Goal: Task Accomplishment & Management: Manage account settings

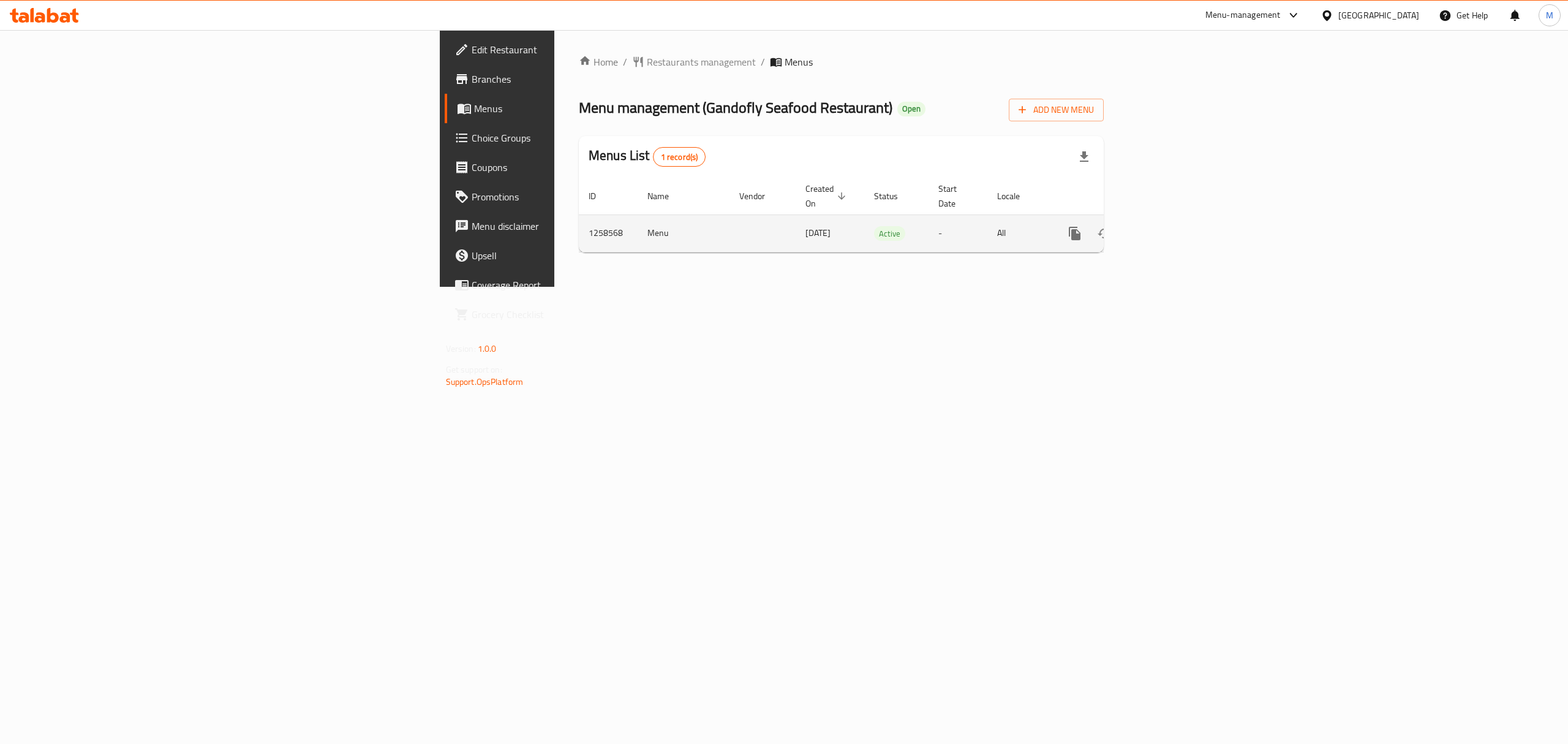
click at [1170, 226] on icon "enhanced table" at bounding box center [1163, 233] width 15 height 15
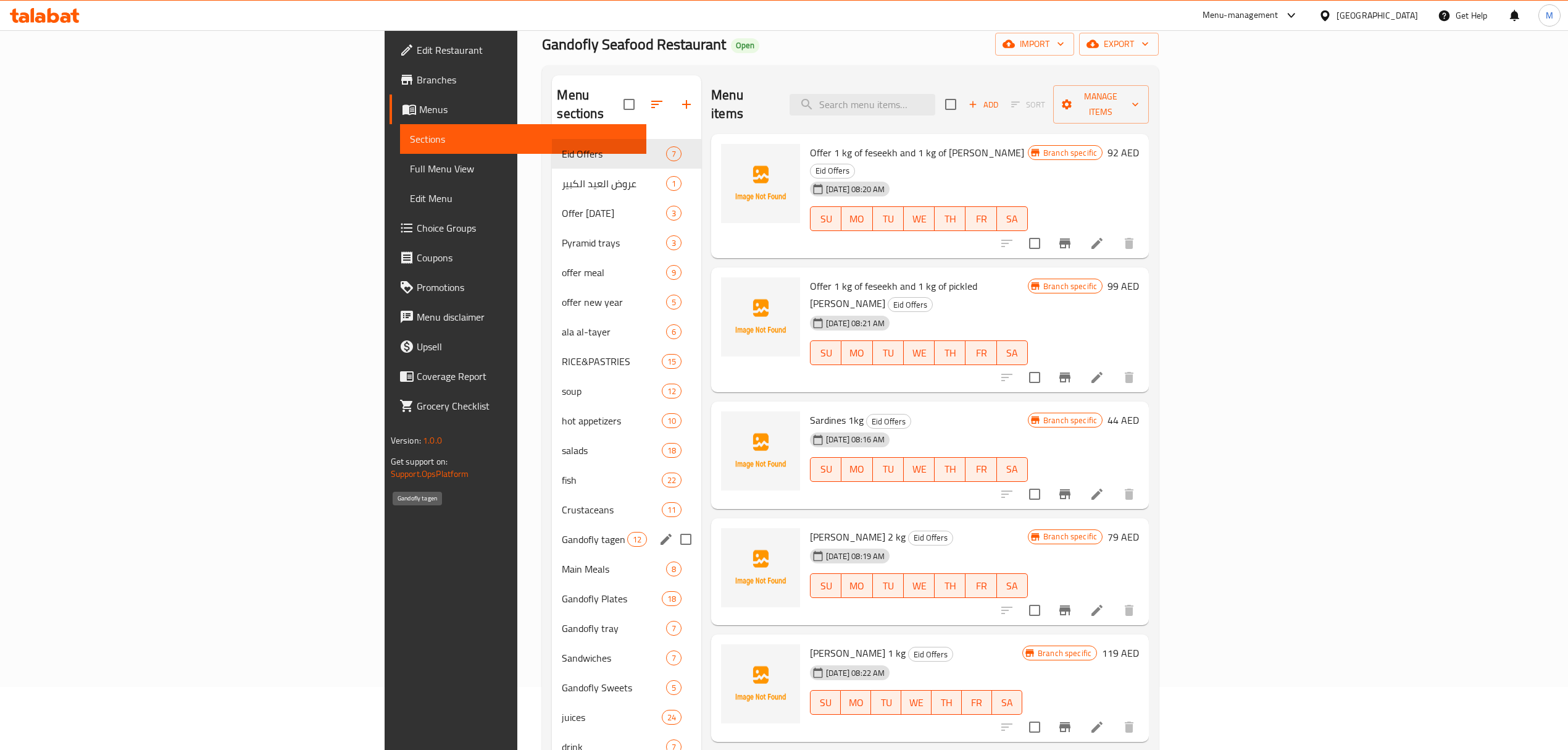
scroll to position [82, 0]
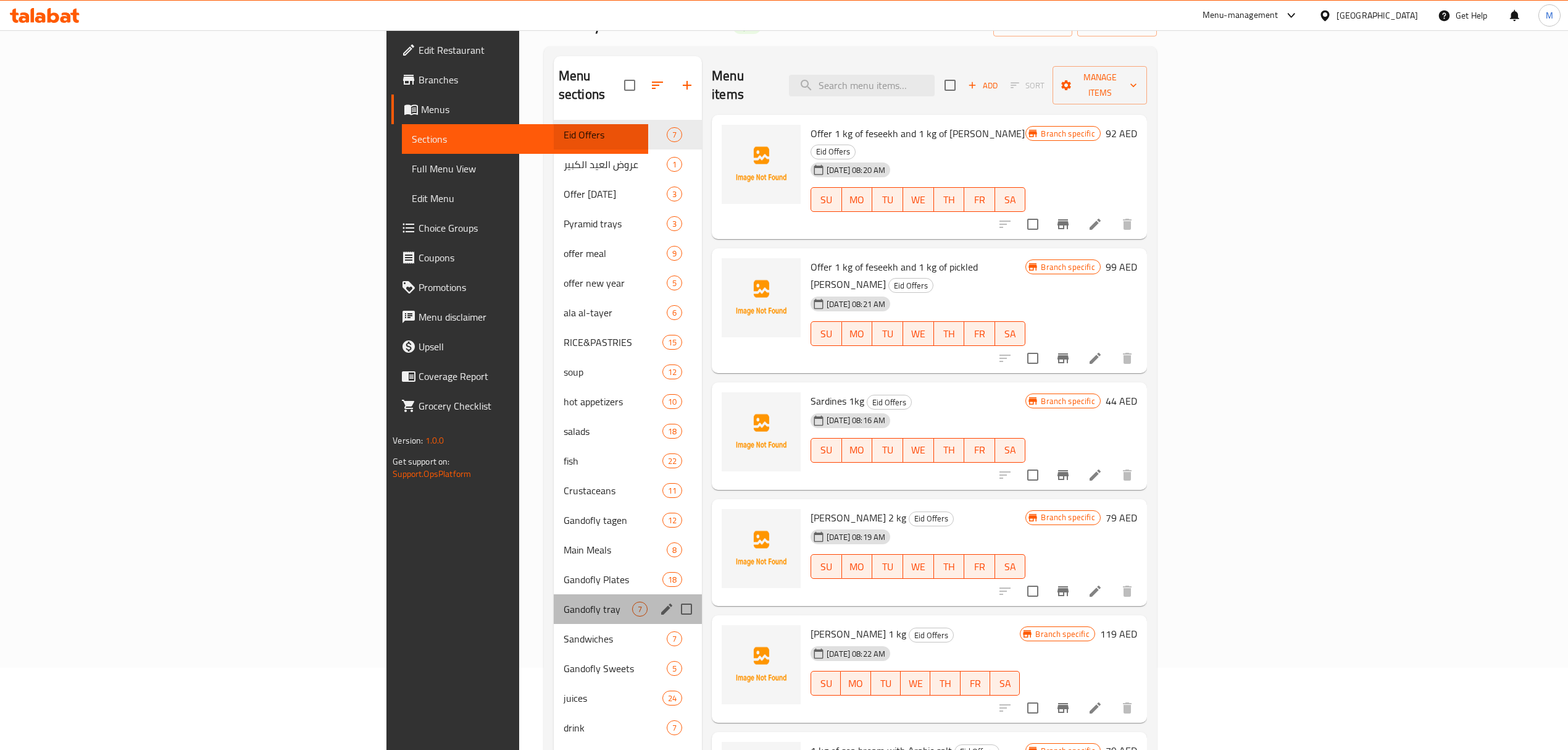
click at [554, 600] on div "Gandofly tray 7" at bounding box center [628, 609] width 148 height 29
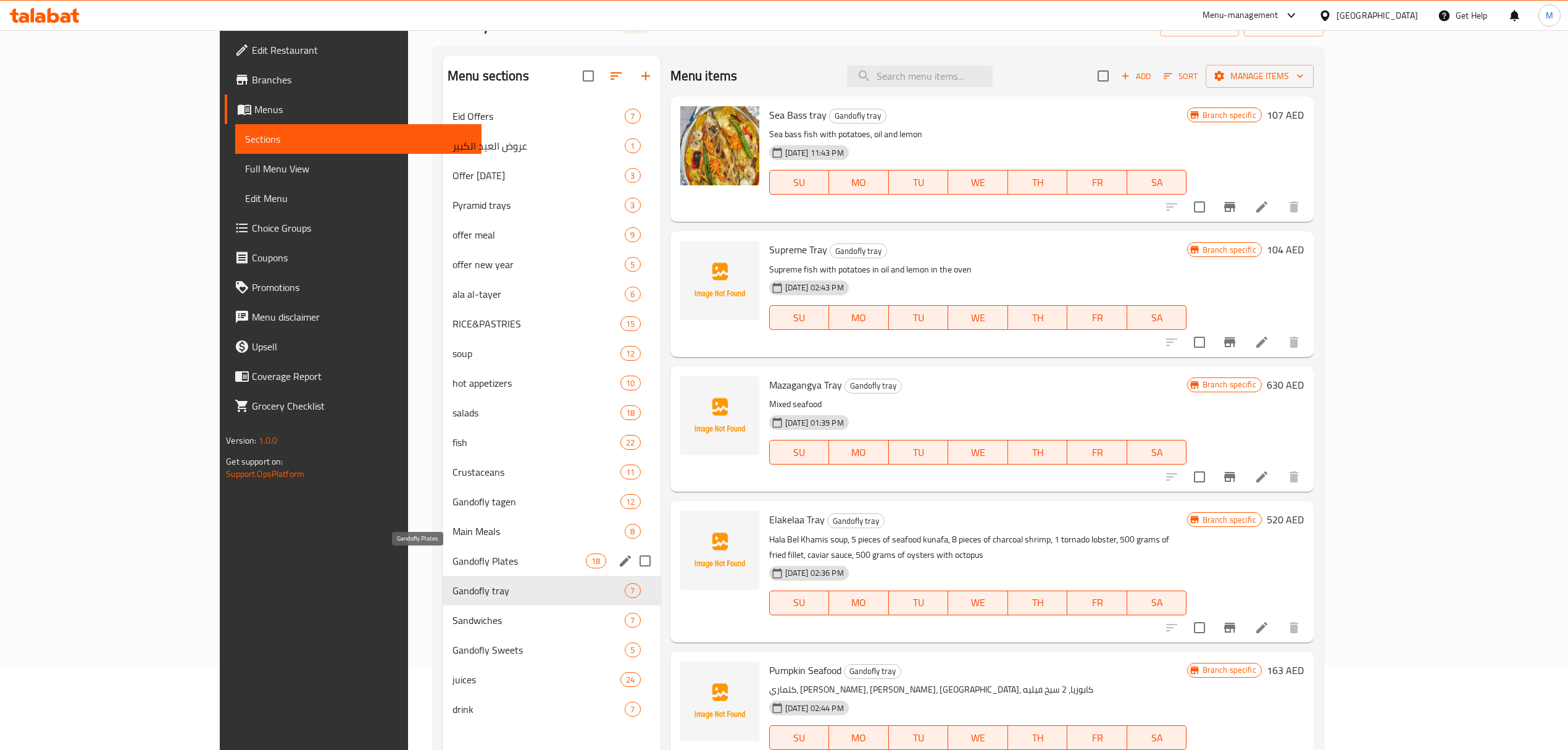
click at [452, 563] on span "Gandofly Plates" at bounding box center [519, 561] width 133 height 15
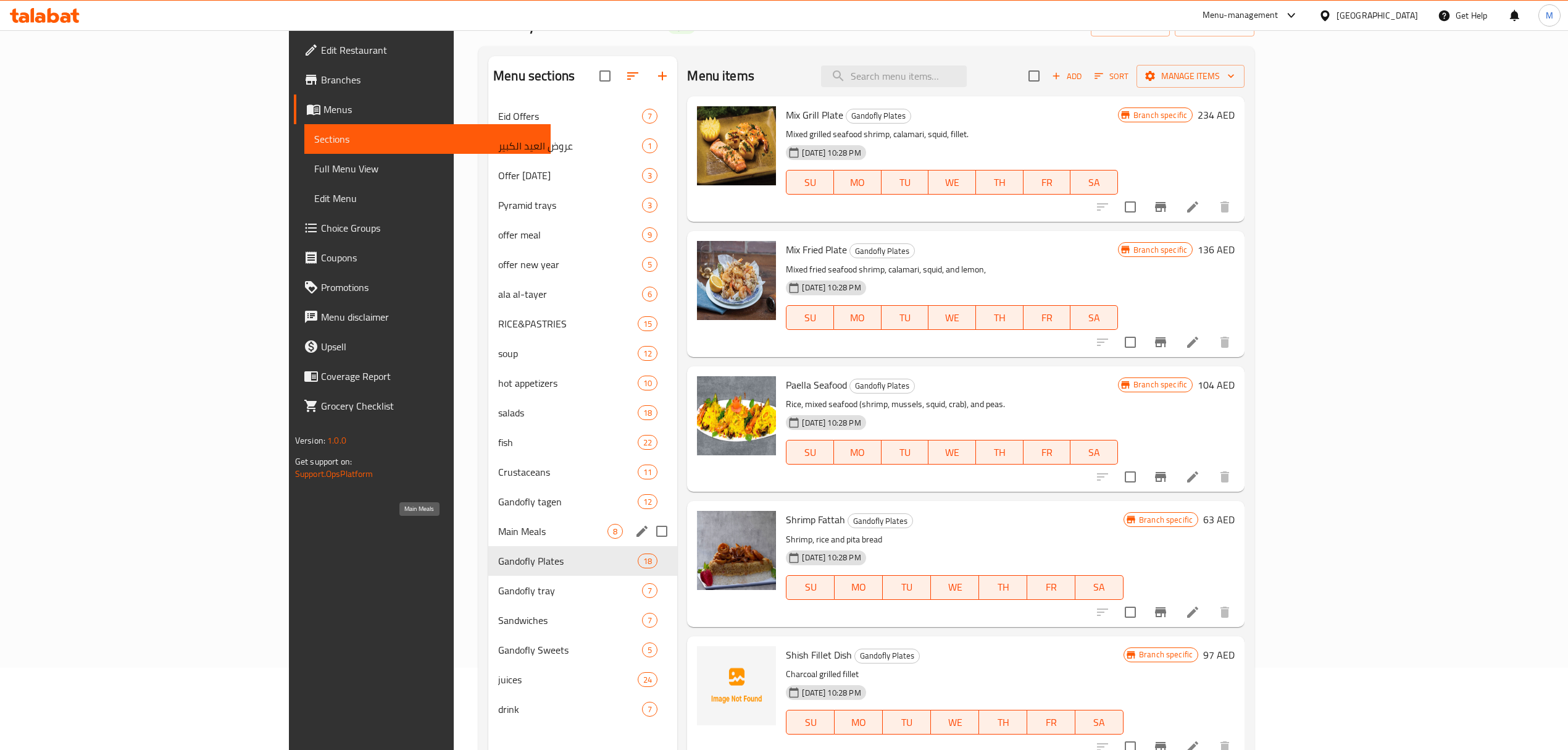
click at [498, 529] on span "Main Meals" at bounding box center [553, 531] width 109 height 15
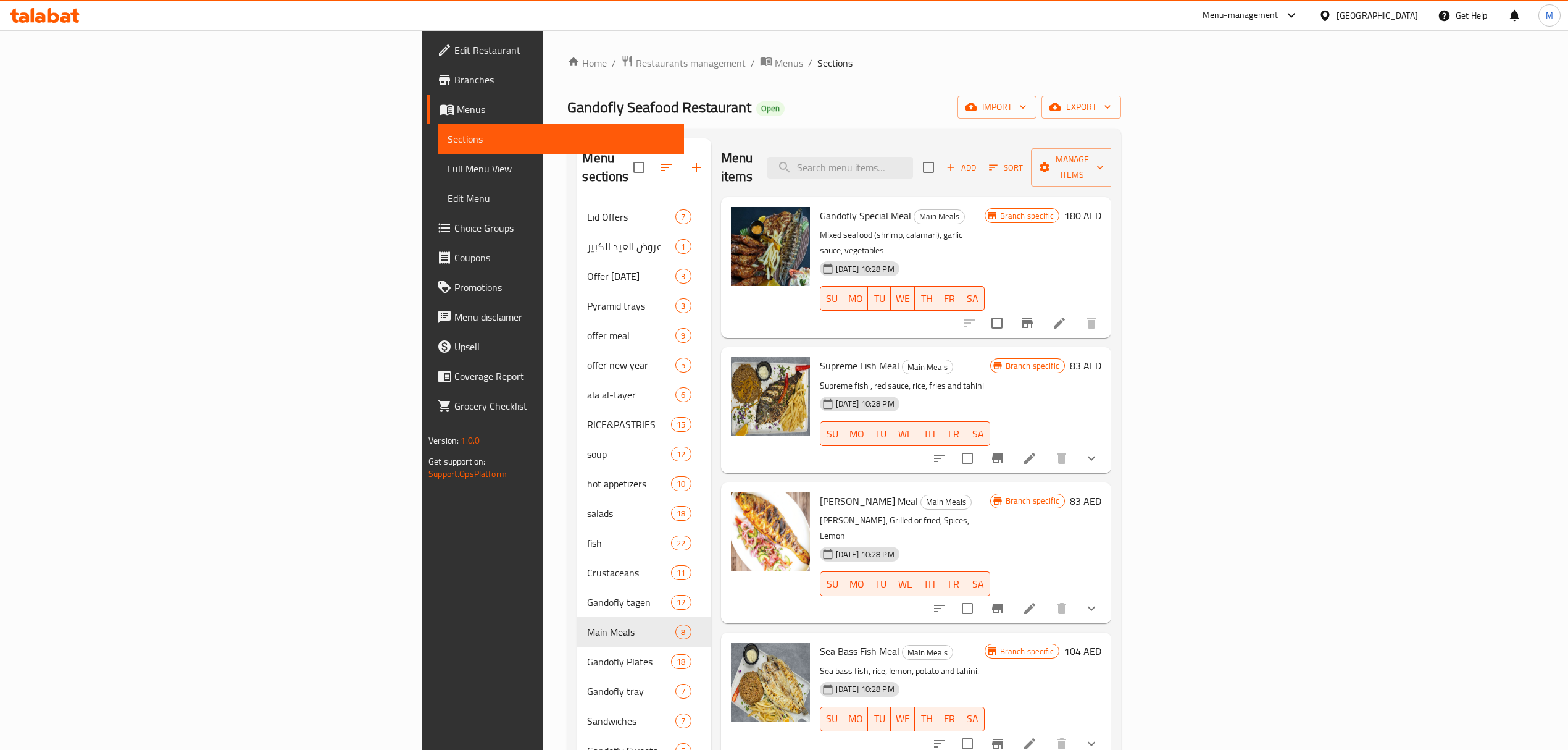
click at [1033, 318] on icon "Branch-specific-item" at bounding box center [1027, 323] width 11 height 10
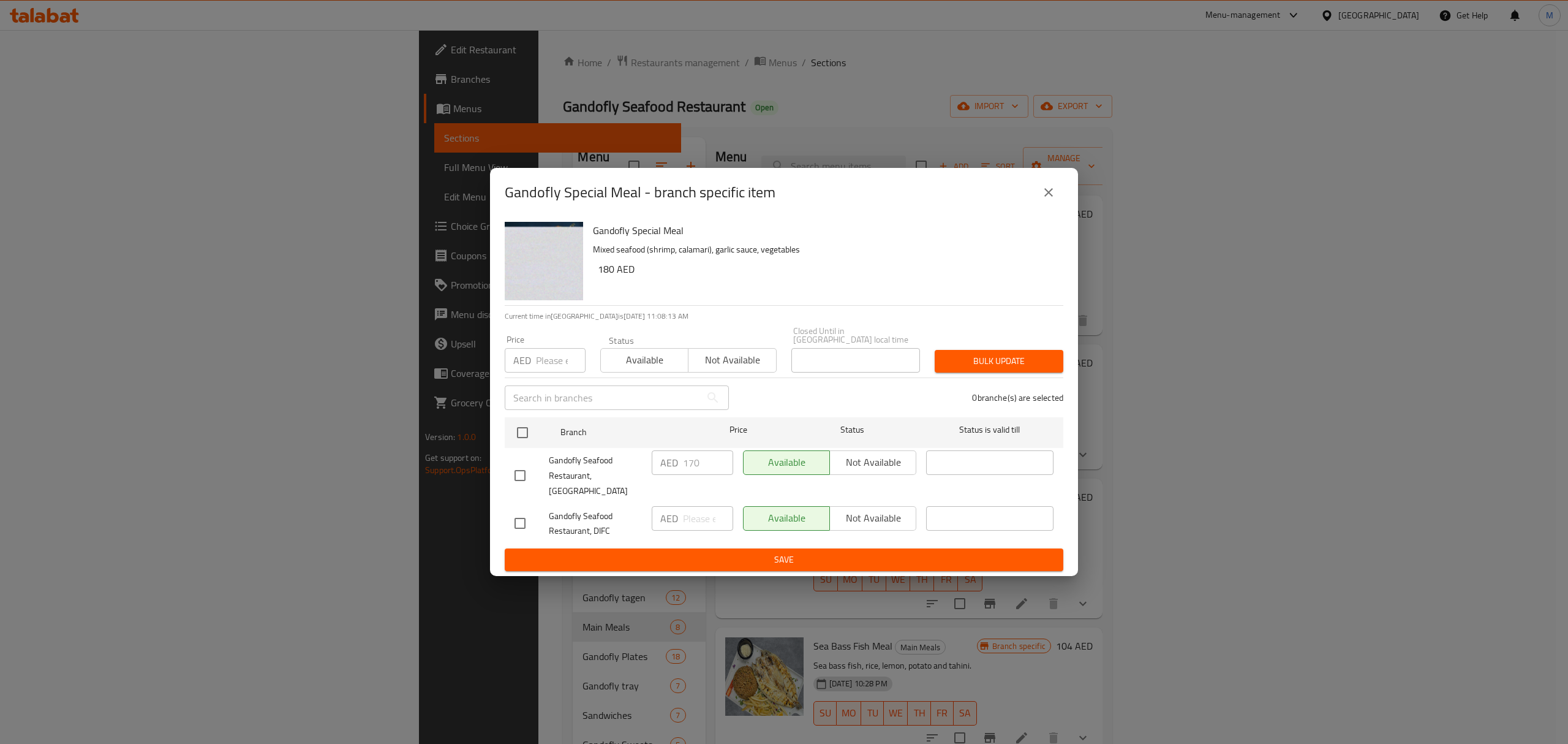
click at [1049, 200] on icon "close" at bounding box center [1048, 192] width 15 height 15
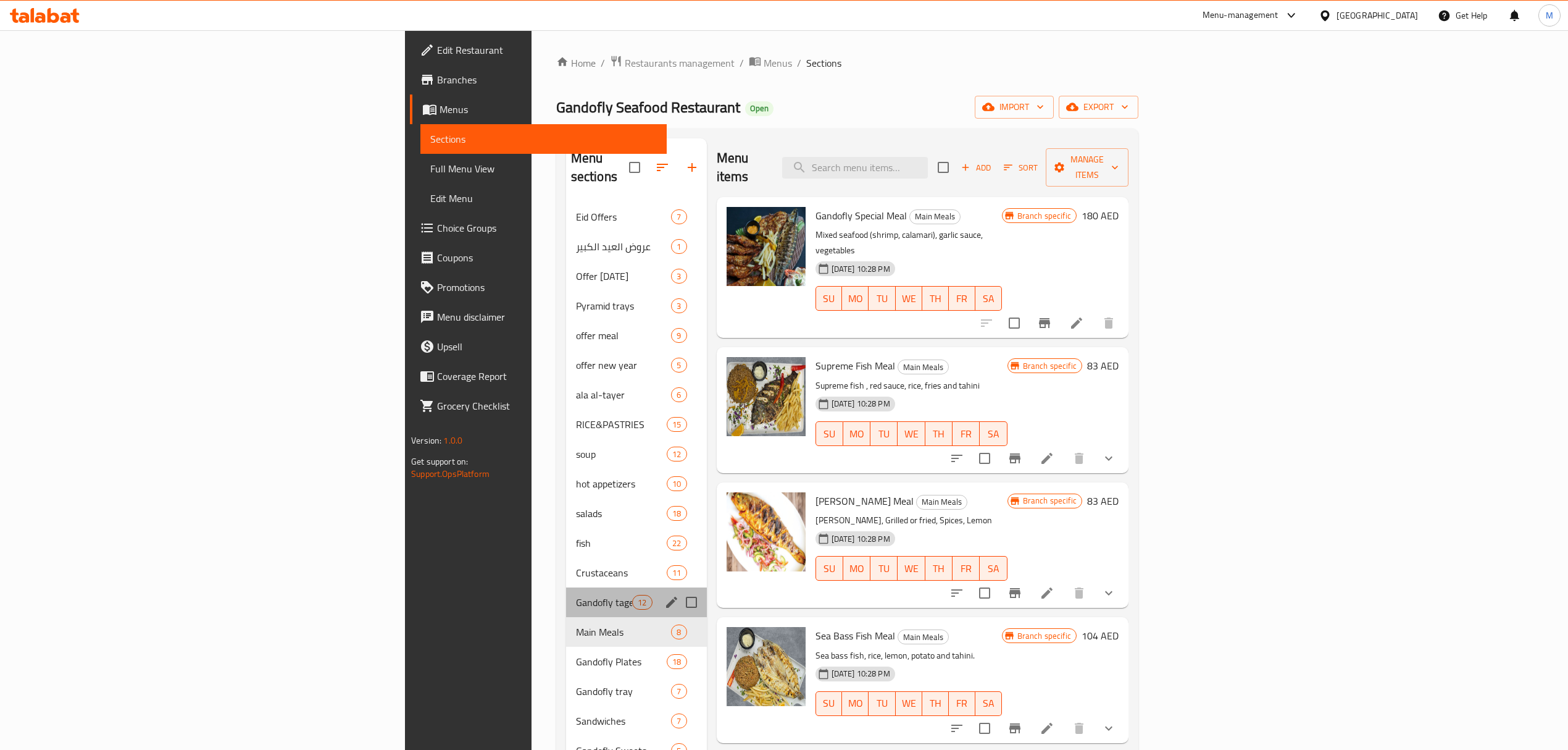
click at [566, 588] on div "Gandofly tagen 12" at bounding box center [636, 602] width 141 height 29
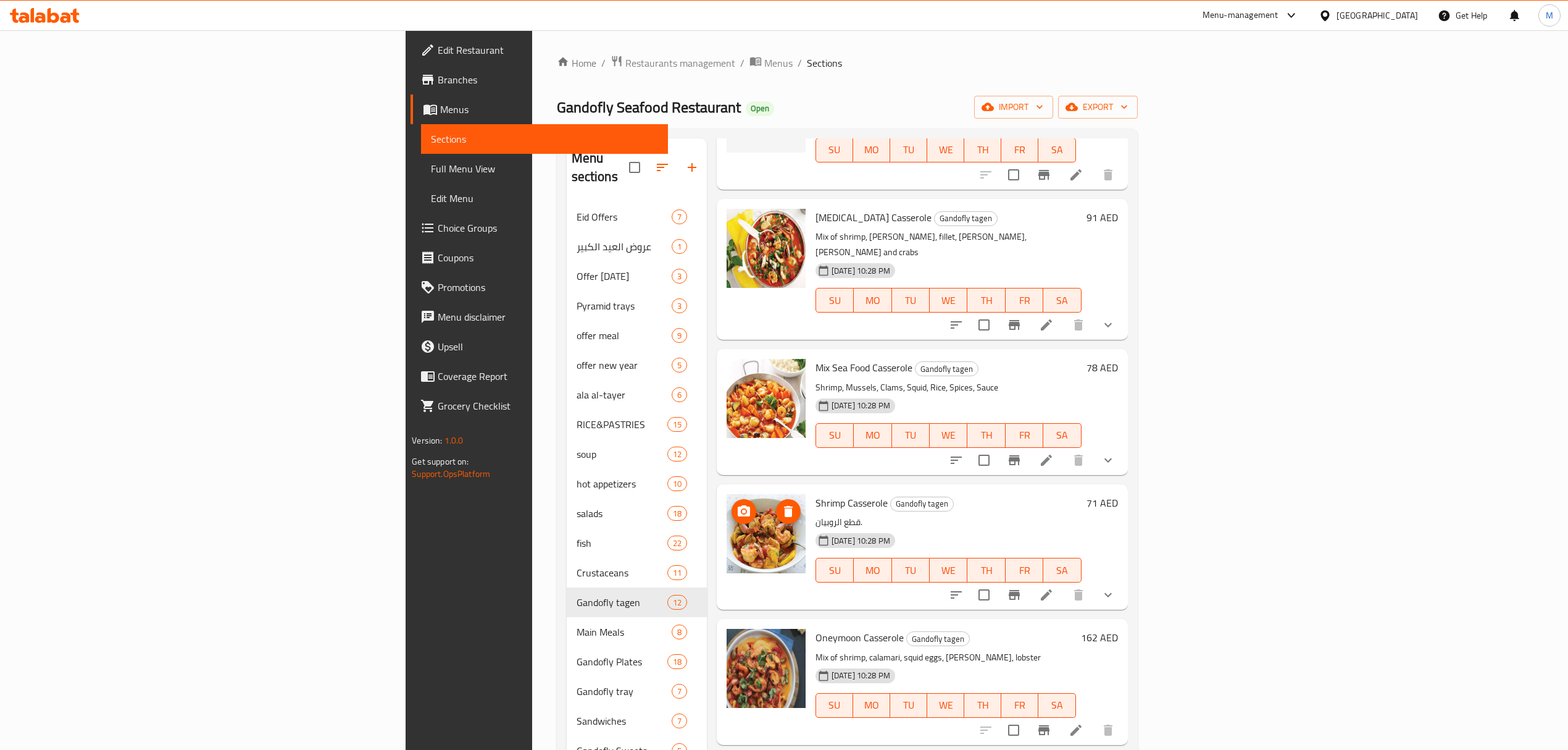
scroll to position [658, 0]
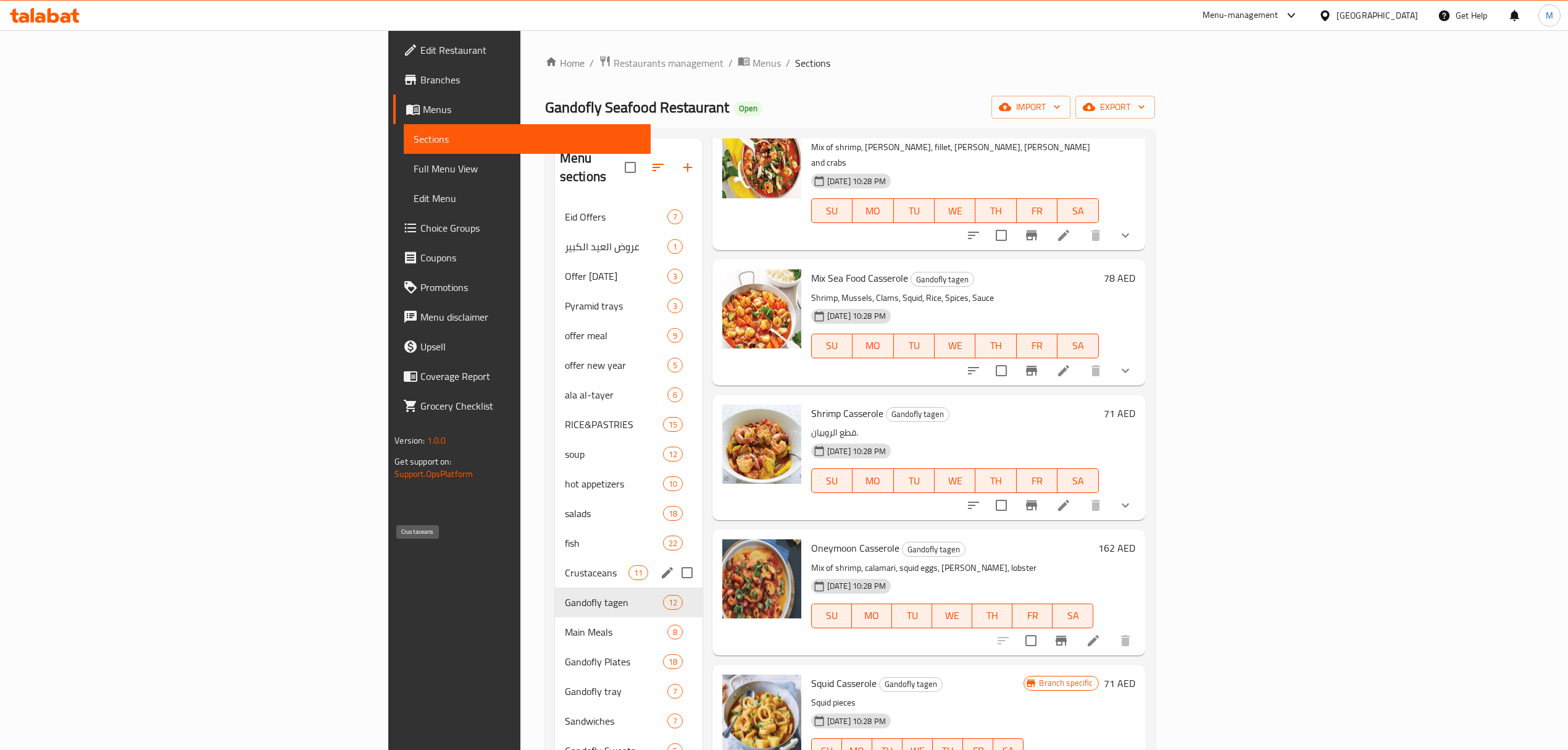
click at [565, 565] on span "Crustaceans" at bounding box center [596, 573] width 63 height 15
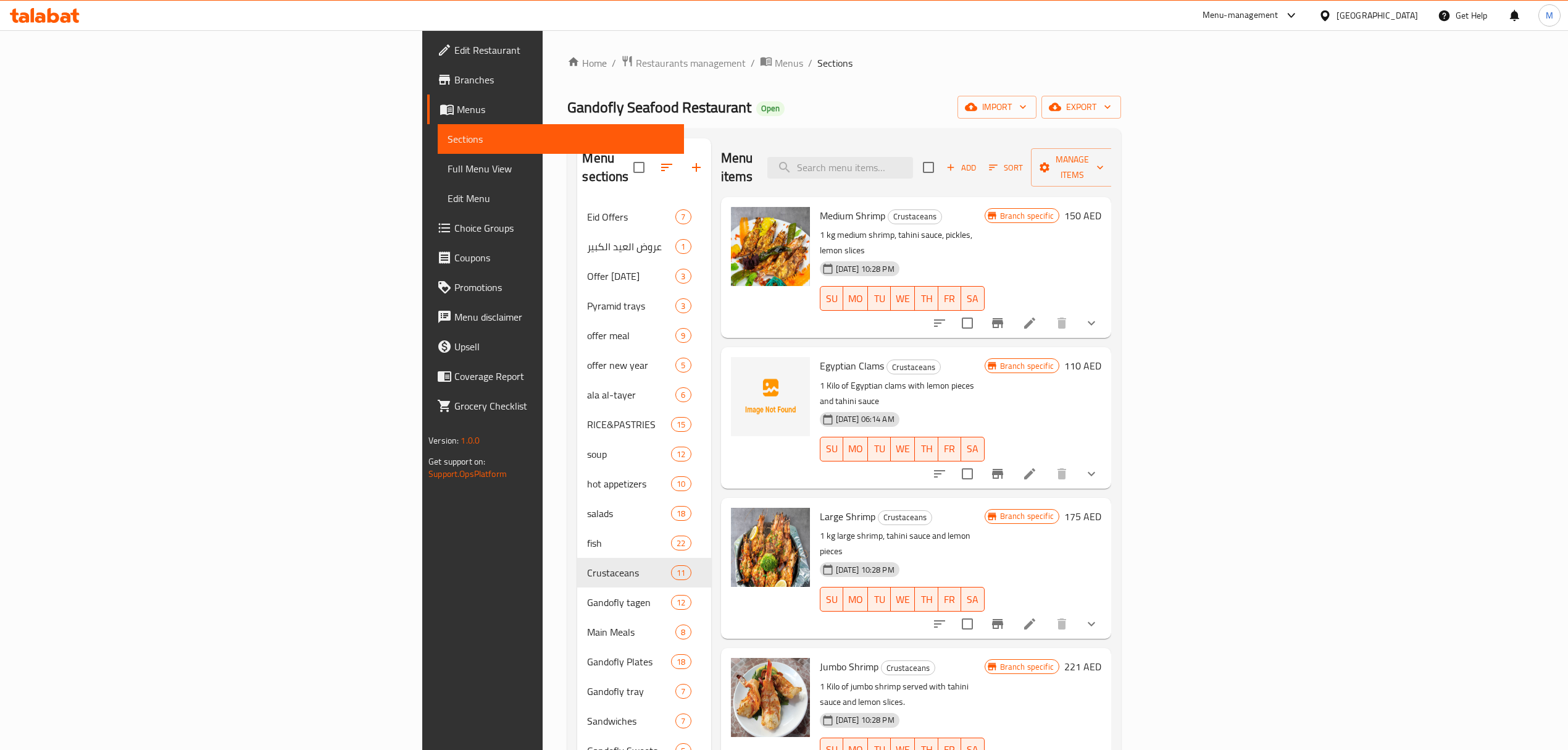
click at [1035, 317] on icon at bounding box center [1030, 323] width 11 height 11
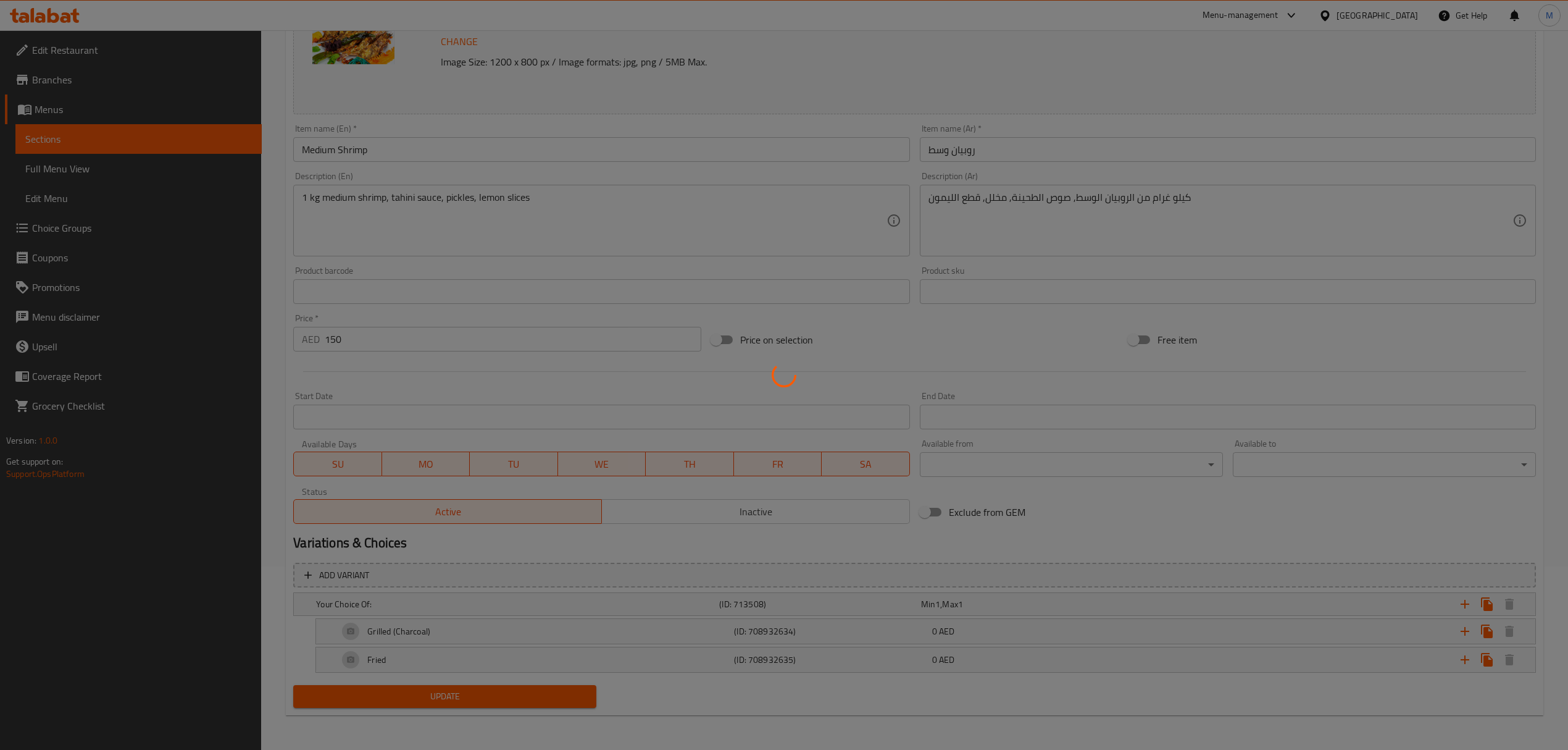
scroll to position [161, 0]
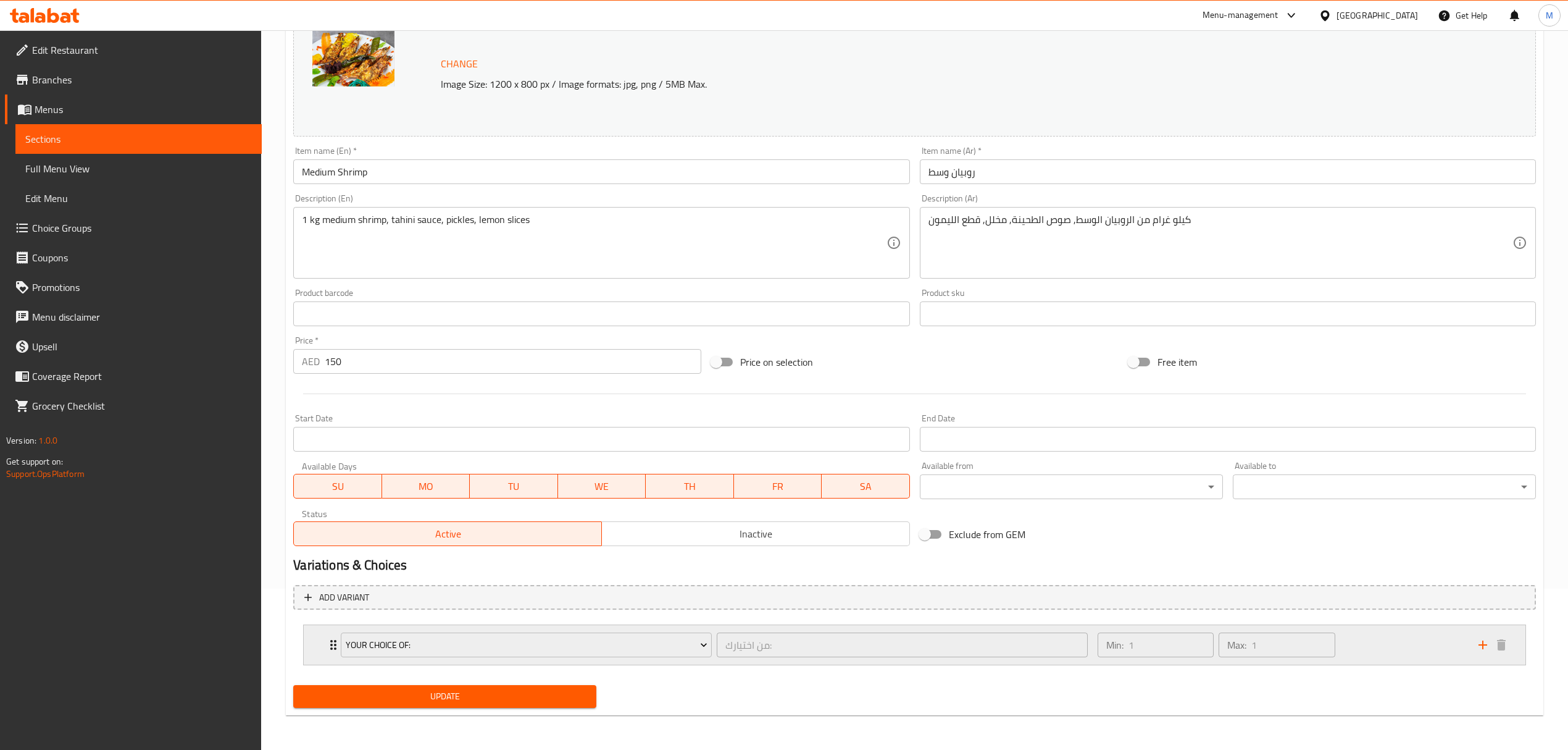
click at [1091, 650] on div "Min: 1 ​ Max: 1 ​" at bounding box center [1280, 645] width 381 height 40
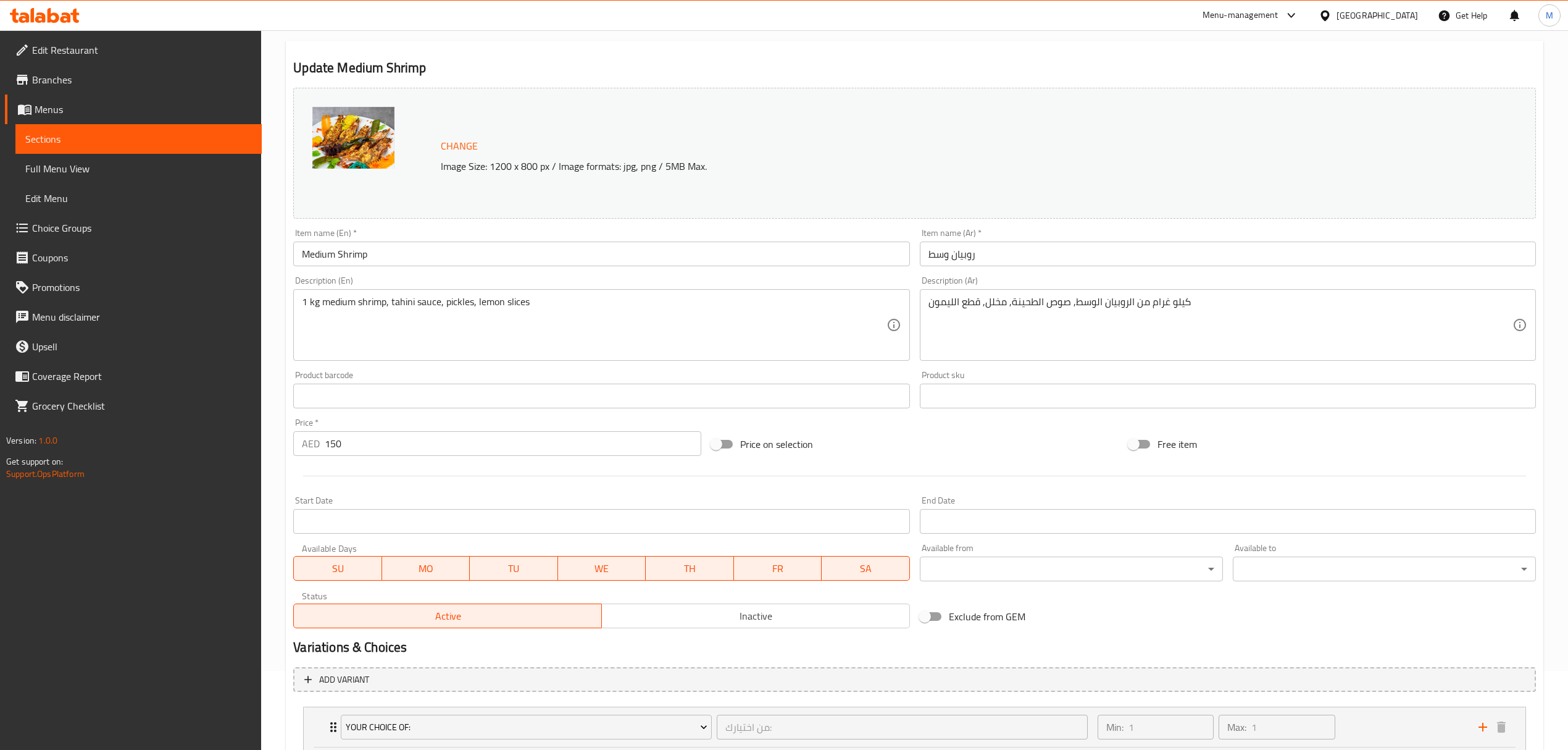
scroll to position [0, 0]
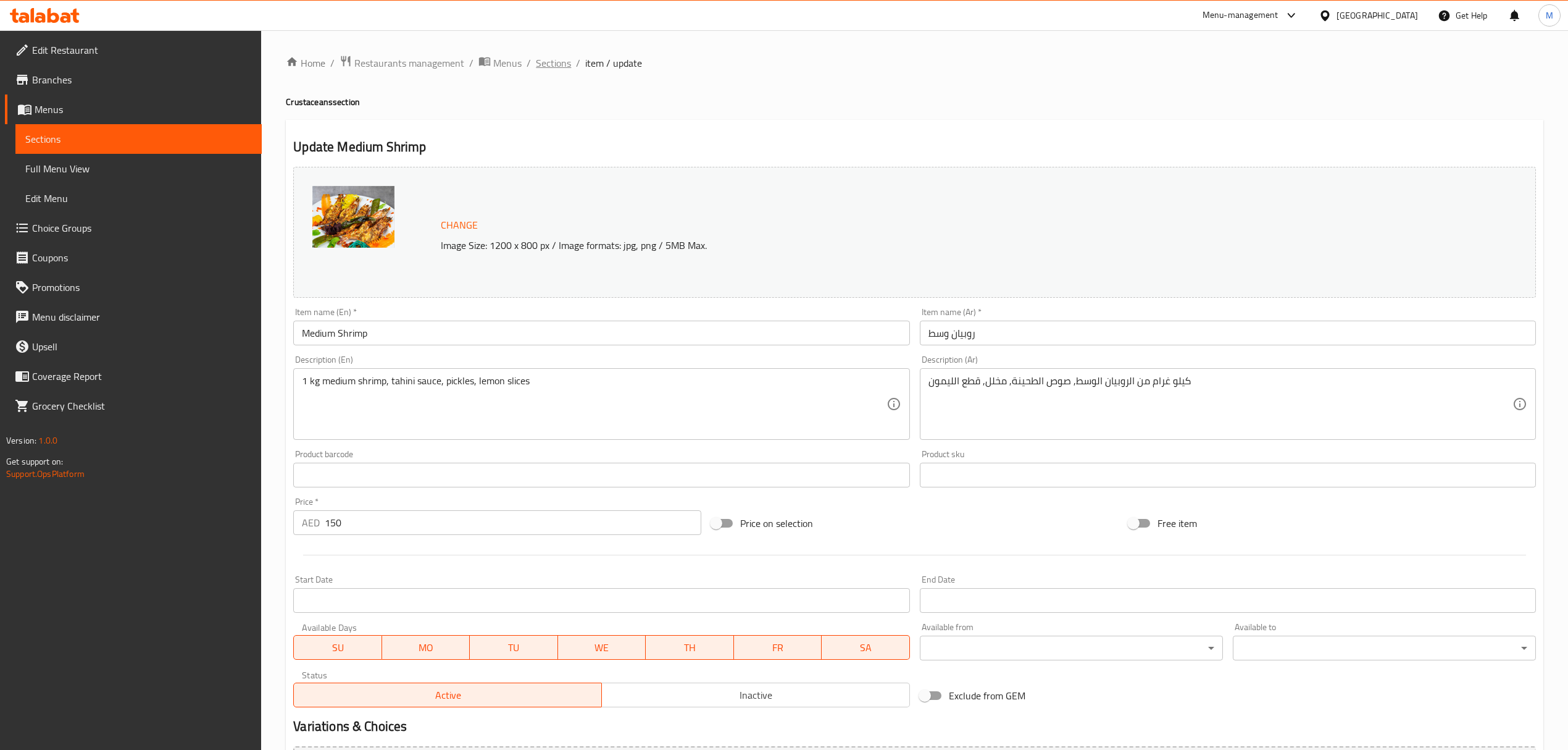
click at [566, 68] on span "Sections" at bounding box center [553, 63] width 35 height 15
